Goal: Information Seeking & Learning: Learn about a topic

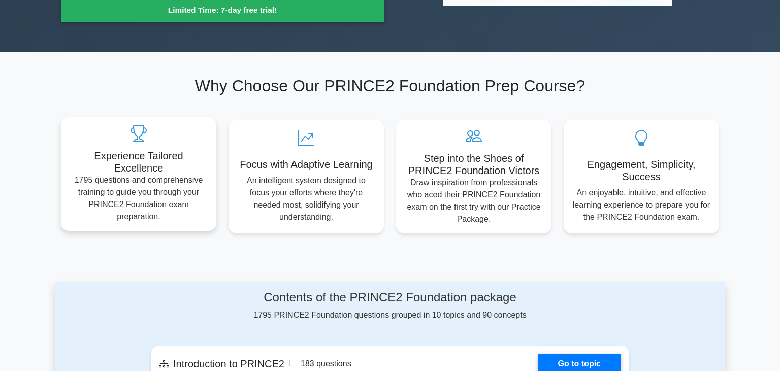
scroll to position [321, 0]
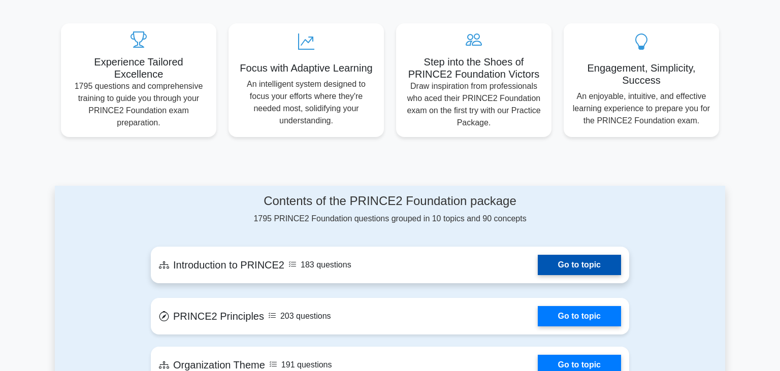
click at [574, 255] on link "Go to topic" at bounding box center [579, 265] width 83 height 20
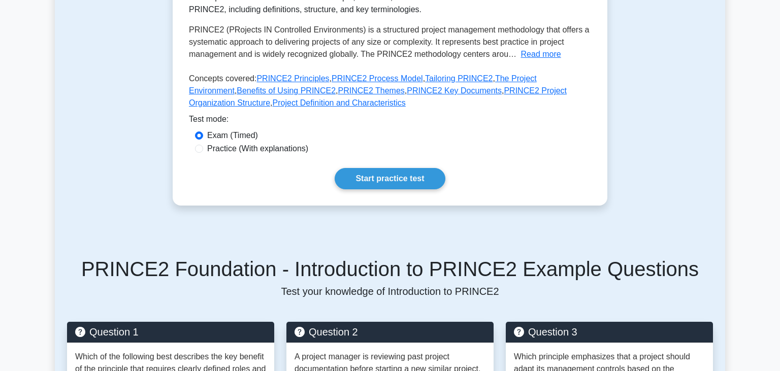
scroll to position [214, 0]
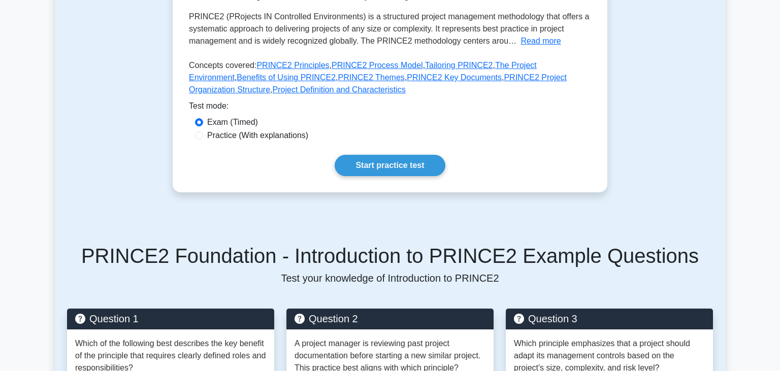
click at [272, 137] on label "Practice (With explanations)" at bounding box center [257, 135] width 101 height 12
click at [203, 137] on input "Practice (With explanations)" at bounding box center [199, 136] width 8 height 8
radio input "true"
click at [383, 170] on link "Start practice test" at bounding box center [390, 165] width 110 height 21
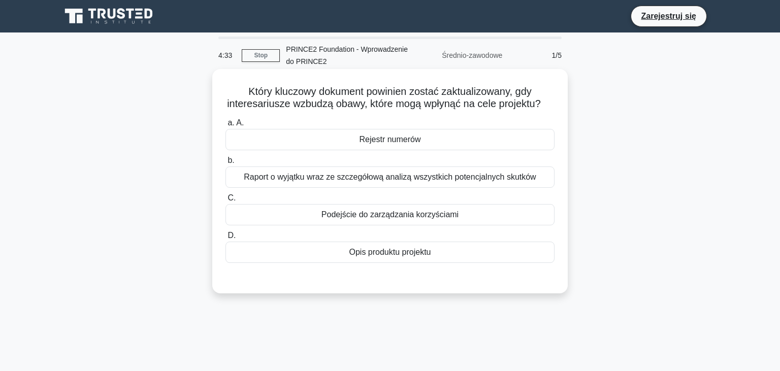
click at [428, 177] on div "Raport o wyjątku wraz ze szczegółową analizą wszystkich potencjalnych skutków" at bounding box center [389, 177] width 329 height 21
click at [225, 164] on input "b. Raport o wyjątku wraz ze szczegółową analizą wszystkich potencjalnych skutków" at bounding box center [225, 160] width 0 height 7
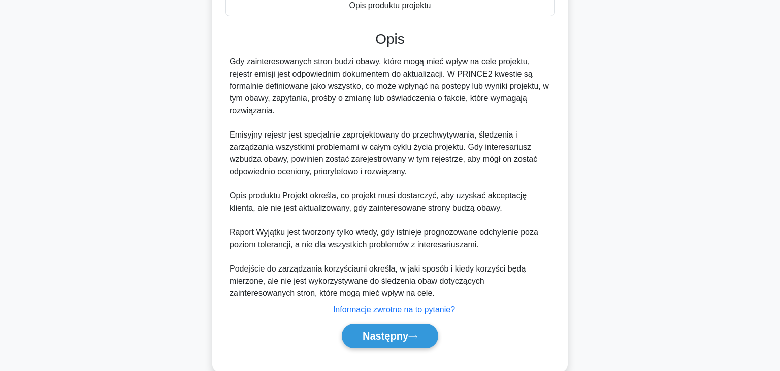
scroll to position [268, 0]
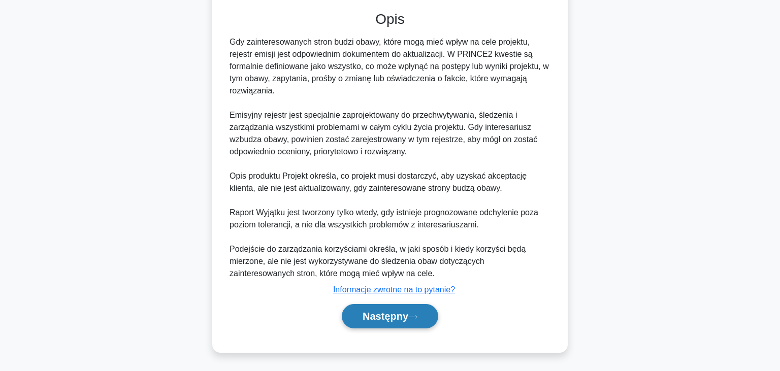
click at [401, 313] on button "Następny" at bounding box center [390, 316] width 96 height 24
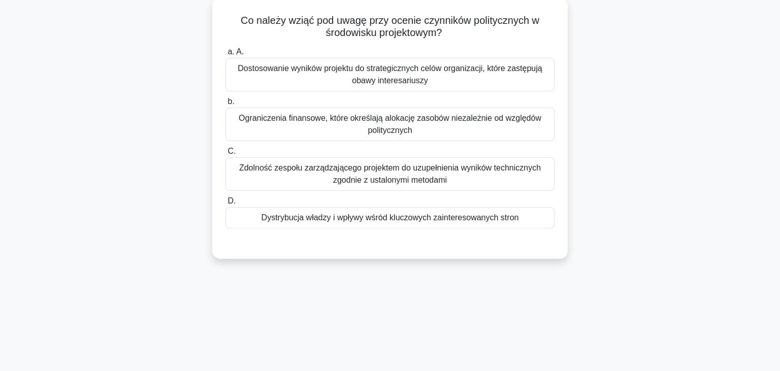
scroll to position [70, 0]
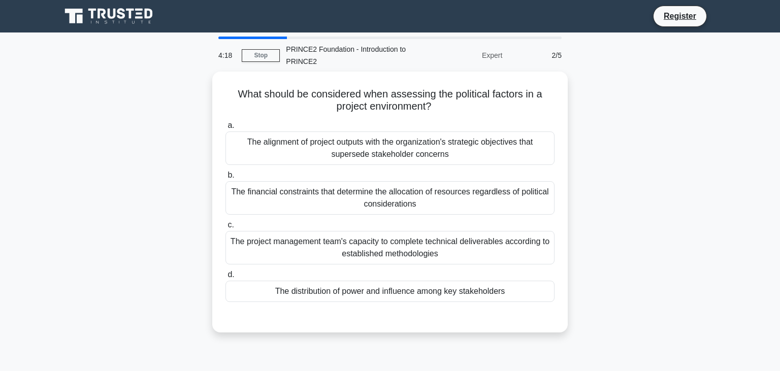
scroll to position [70, 0]
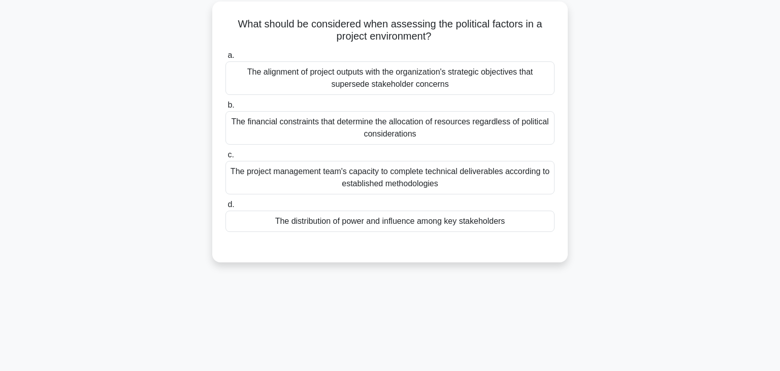
click at [688, 90] on div "What should be considered when assessing the political factors in a project env…" at bounding box center [390, 138] width 670 height 273
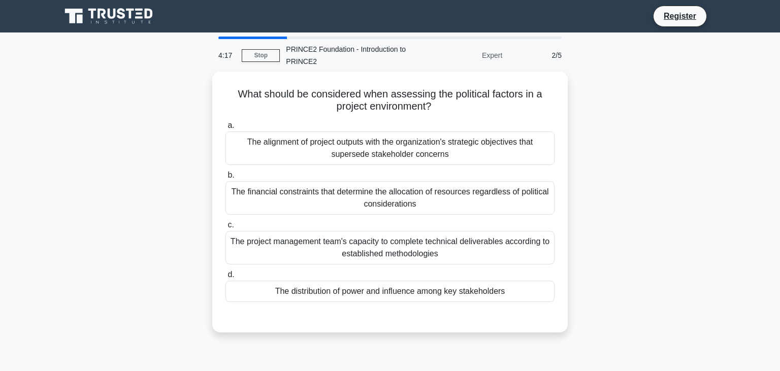
scroll to position [0, 0]
